Goal: Information Seeking & Learning: Find specific fact

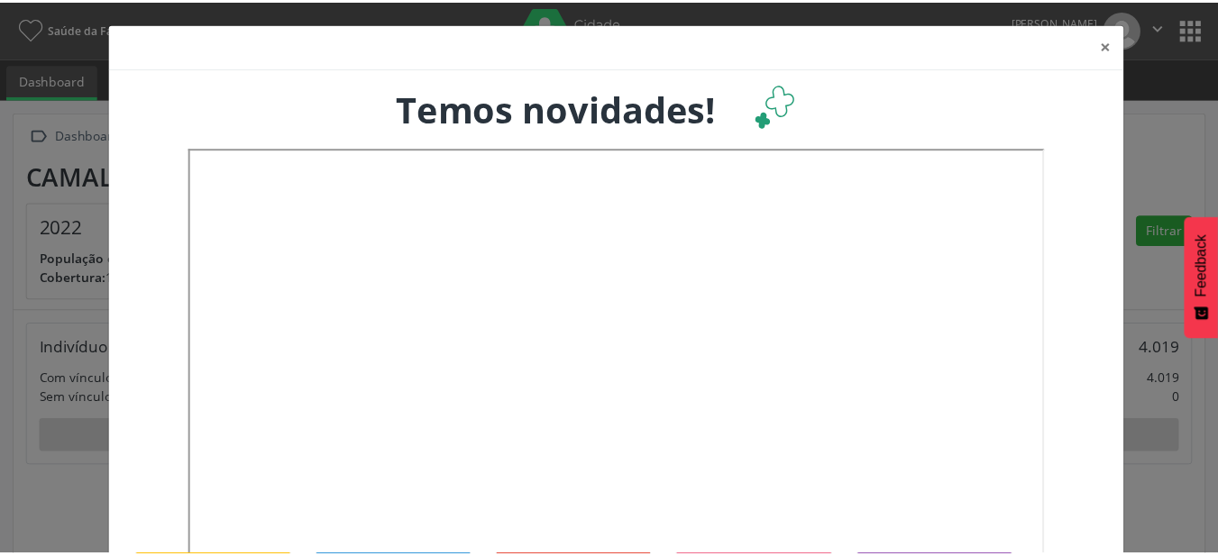
scroll to position [299, 402]
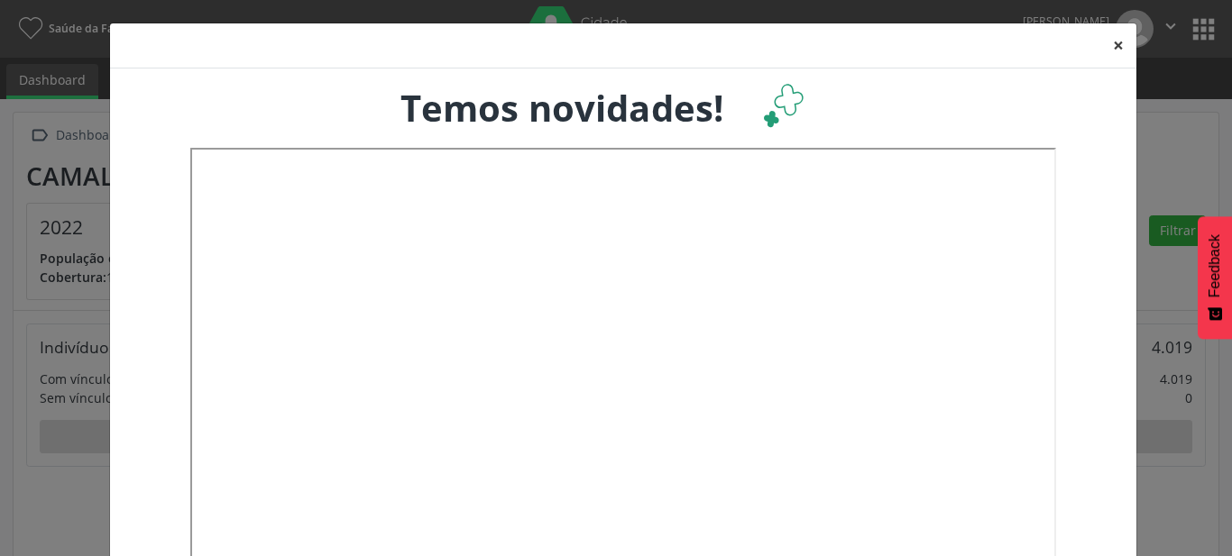
click at [1107, 48] on button "×" at bounding box center [1118, 45] width 36 height 44
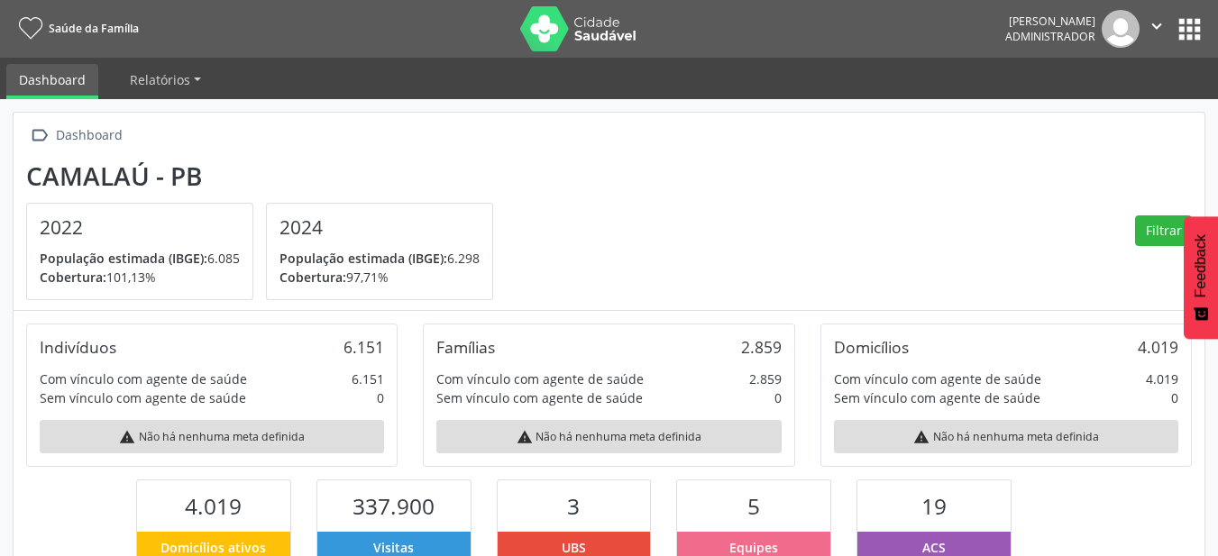
scroll to position [0, 0]
click at [1203, 41] on button "apps" at bounding box center [1190, 30] width 32 height 32
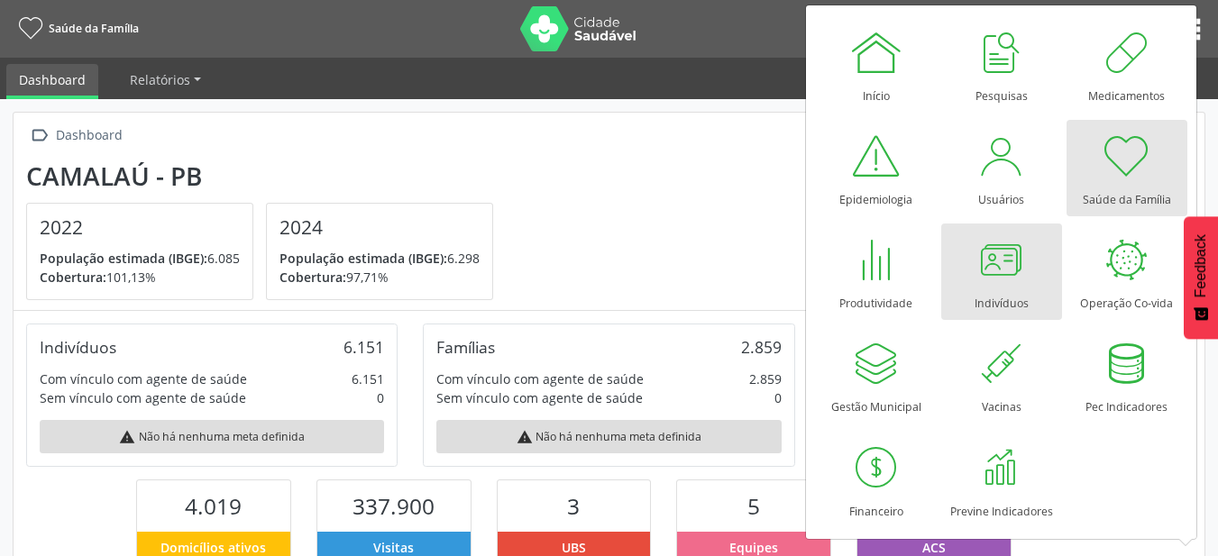
click at [1025, 267] on div at bounding box center [1002, 260] width 54 height 54
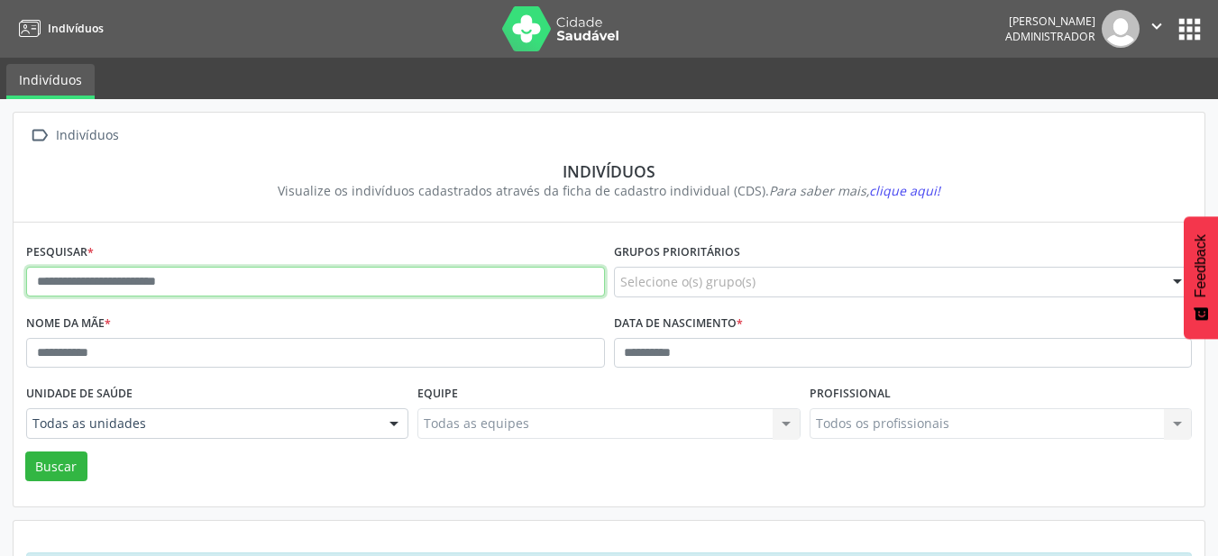
click at [152, 292] on input "text" at bounding box center [315, 282] width 579 height 31
type input "**********"
click at [25, 452] on button "Buscar" at bounding box center [56, 467] width 62 height 31
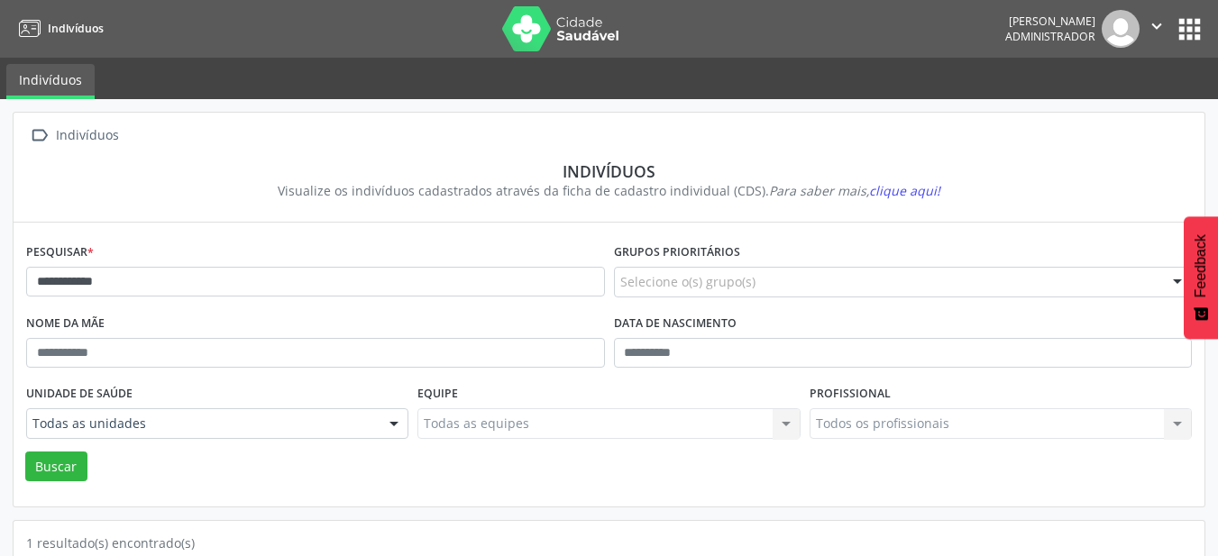
click at [1145, 27] on button "" at bounding box center [1157, 29] width 34 height 38
click at [1097, 115] on link "Sair" at bounding box center [1111, 109] width 124 height 25
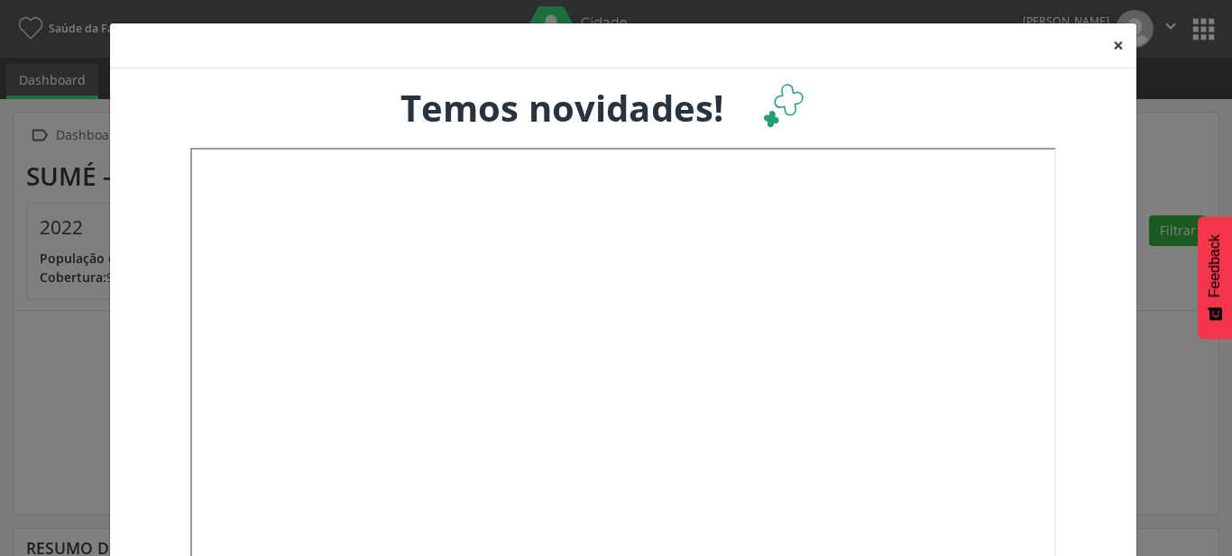
click at [1107, 43] on button "×" at bounding box center [1118, 45] width 36 height 44
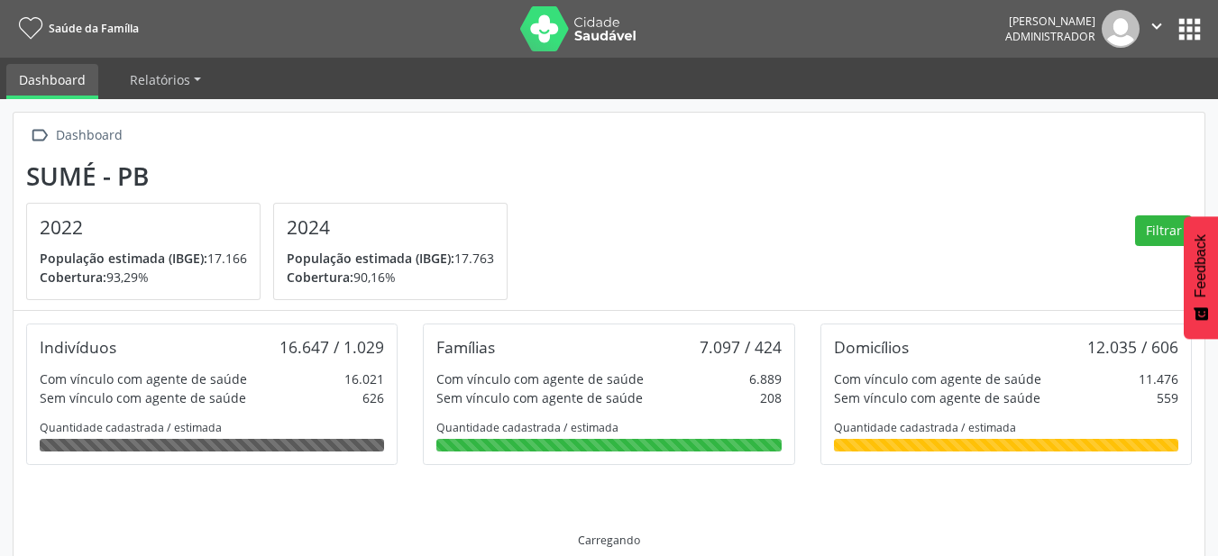
click at [1186, 25] on button "apps" at bounding box center [1190, 30] width 32 height 32
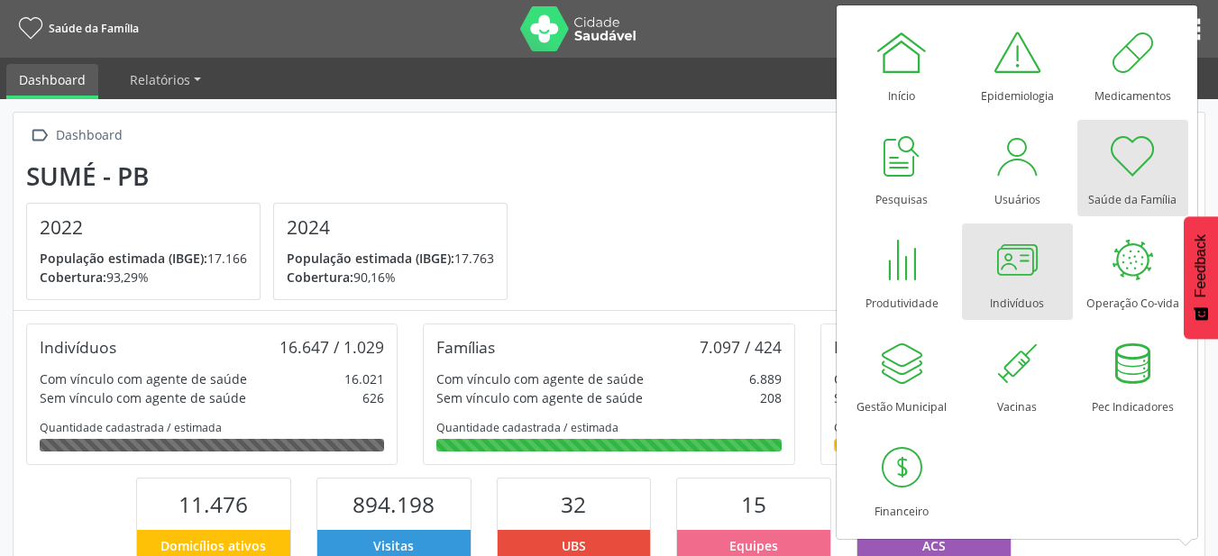
click at [999, 289] on div "Indivíduos" at bounding box center [1017, 299] width 54 height 24
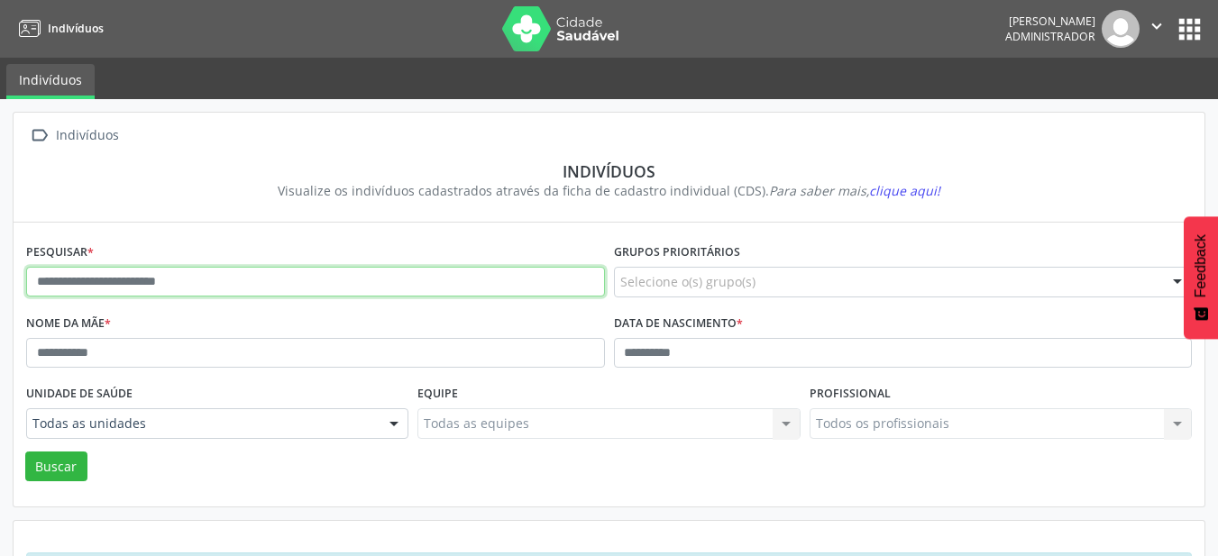
click at [186, 289] on input "text" at bounding box center [315, 282] width 579 height 31
type input "**********"
click at [25, 452] on button "Buscar" at bounding box center [56, 467] width 62 height 31
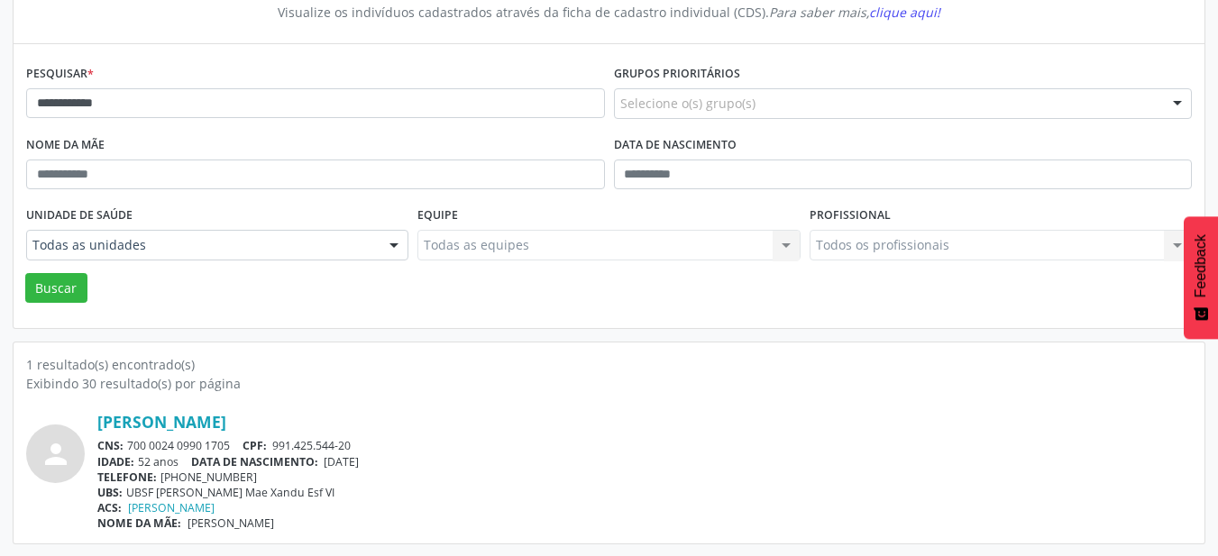
scroll to position [179, 0]
click at [226, 427] on link "Ivania Gomes Galdino" at bounding box center [161, 421] width 129 height 20
